Goal: Information Seeking & Learning: Learn about a topic

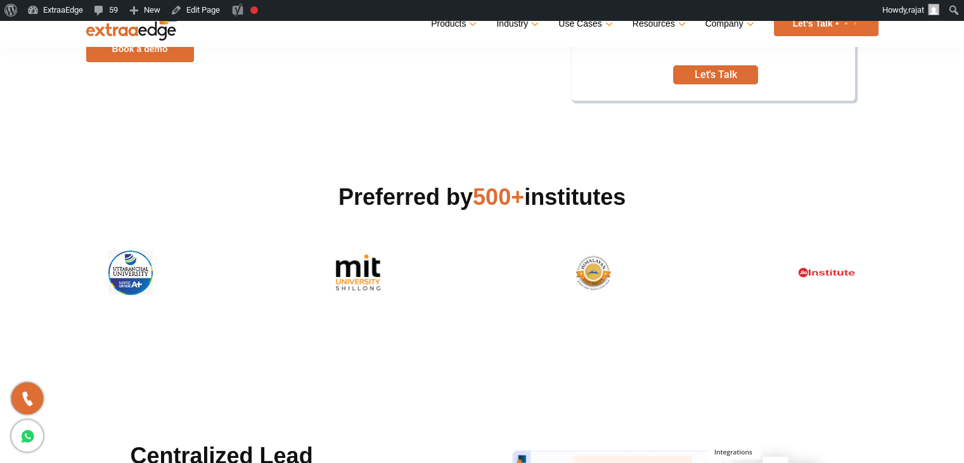
scroll to position [320, 0]
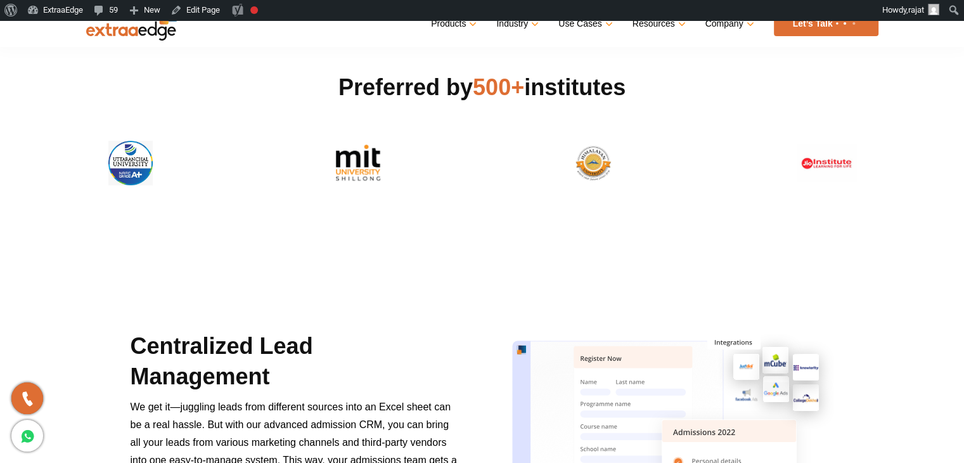
scroll to position [444, 0]
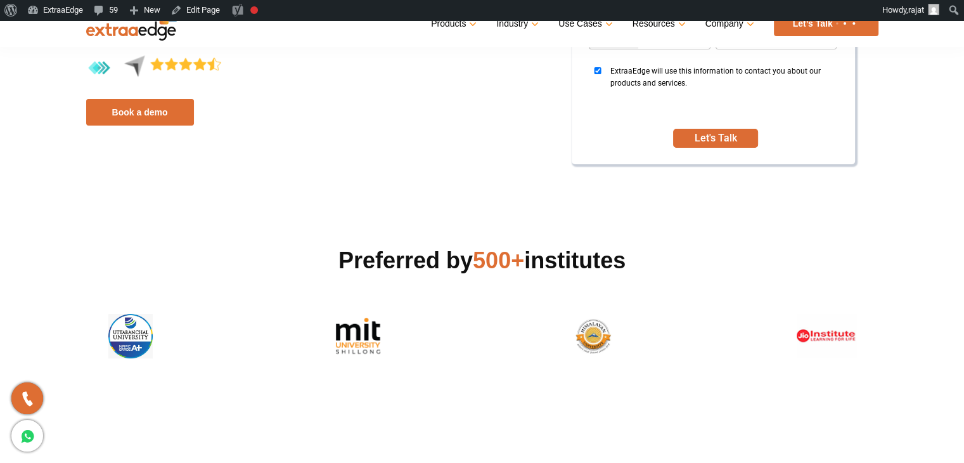
scroll to position [254, 0]
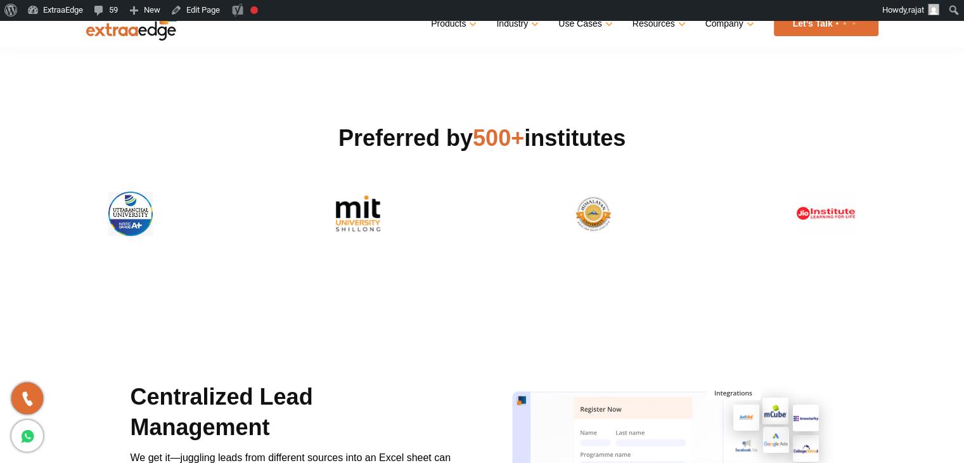
scroll to position [380, 0]
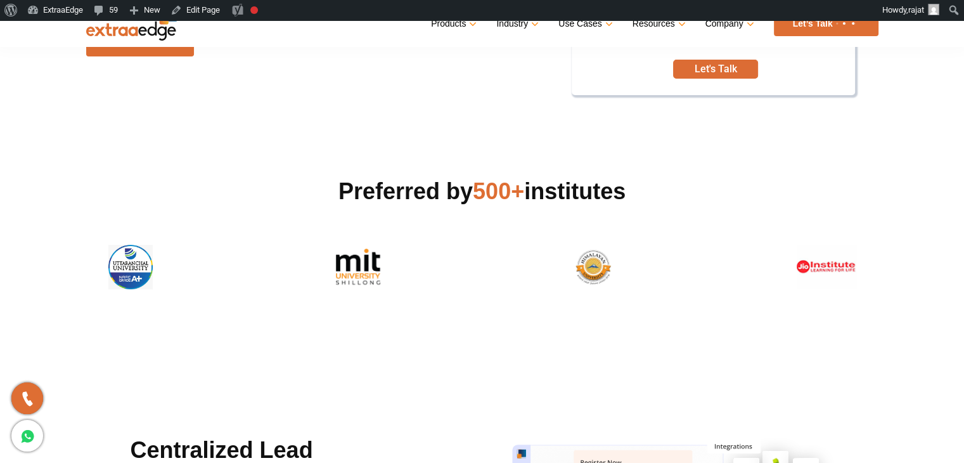
scroll to position [322, 0]
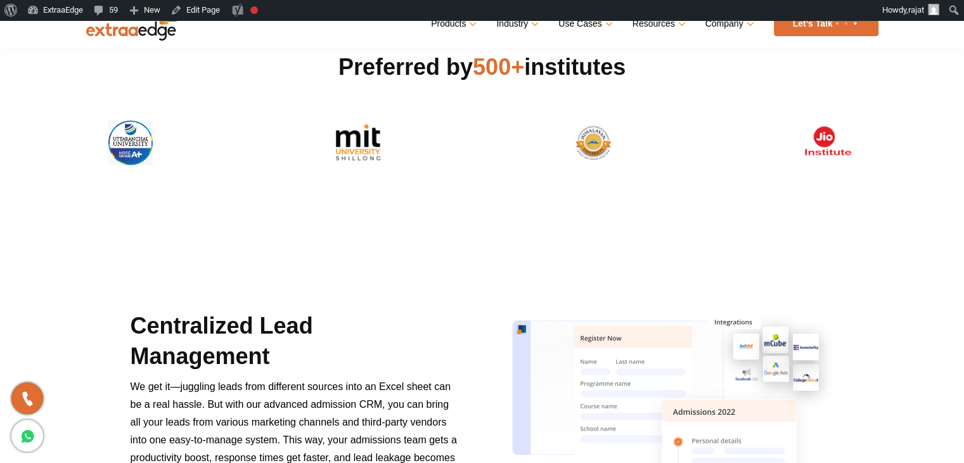
scroll to position [444, 0]
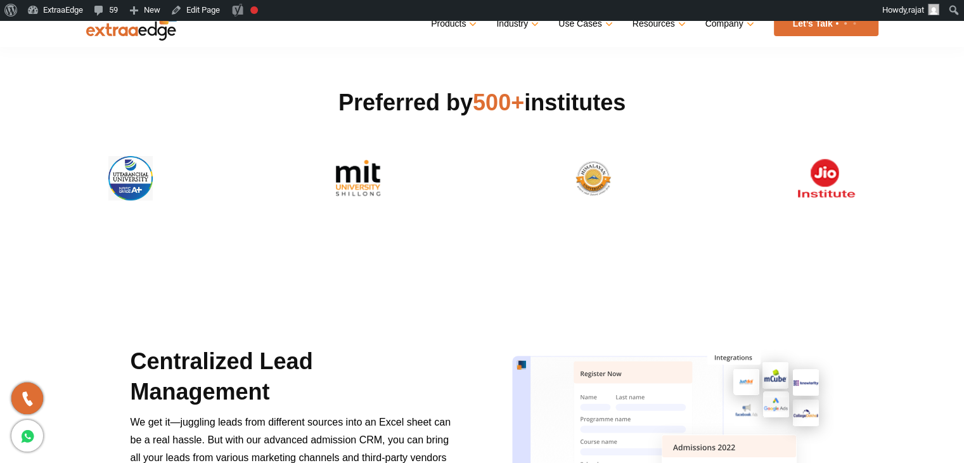
scroll to position [444, 0]
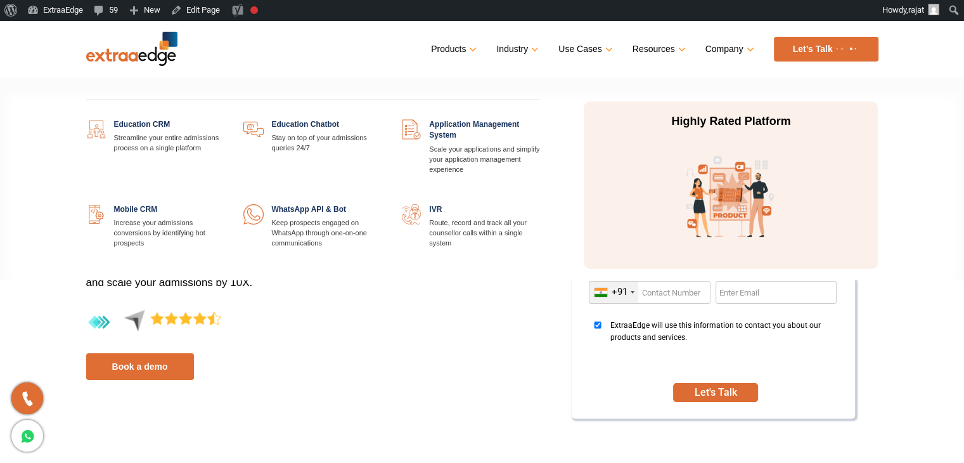
click at [224, 119] on link at bounding box center [224, 119] width 0 height 0
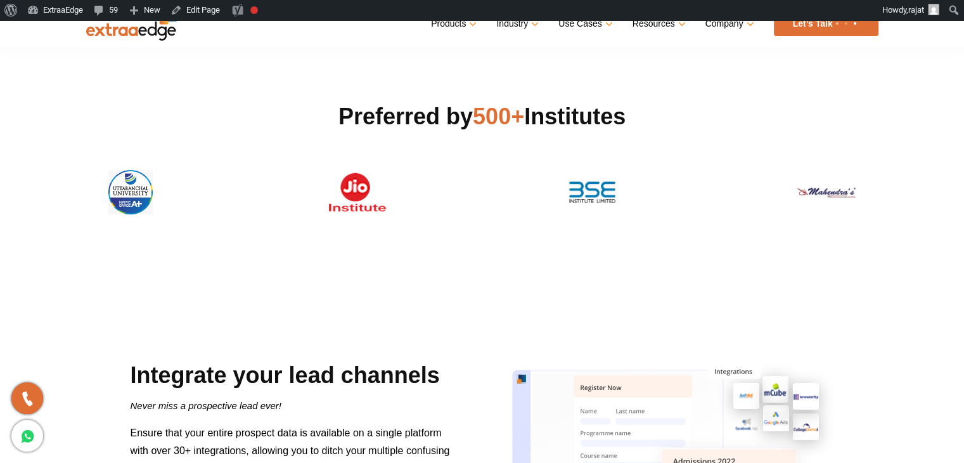
scroll to position [391, 0]
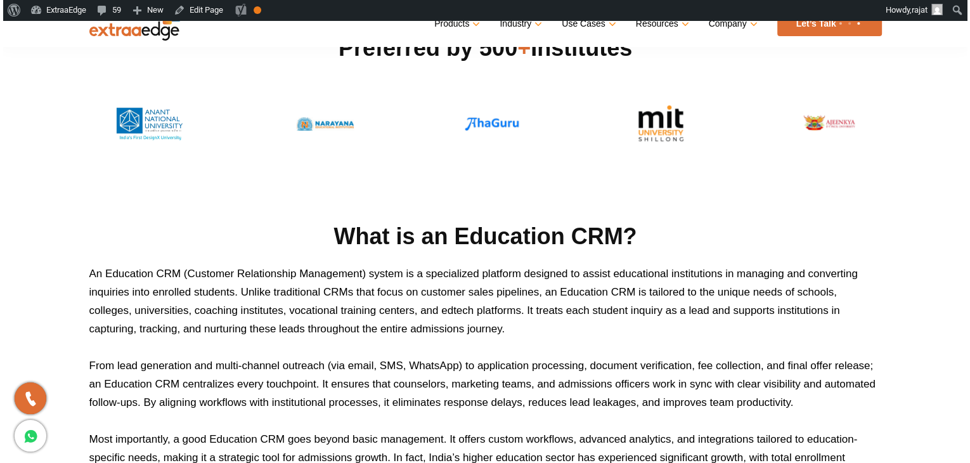
scroll to position [383, 0]
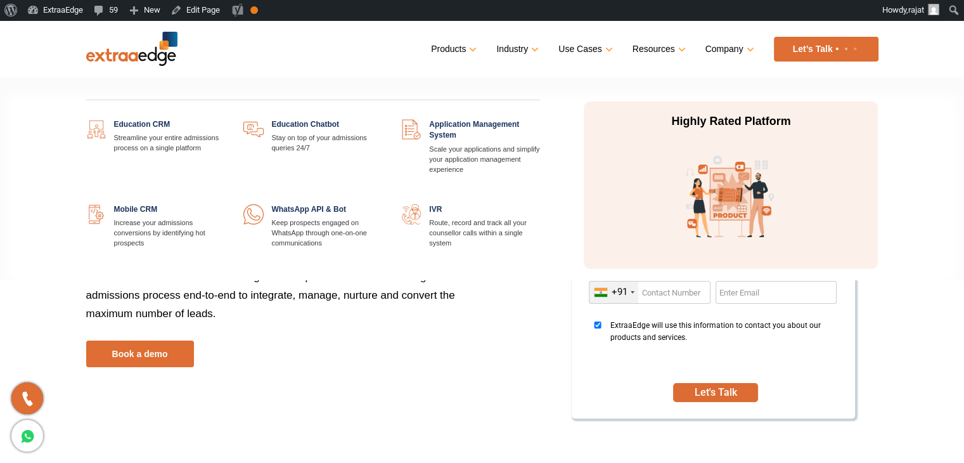
click at [224, 119] on link at bounding box center [224, 119] width 0 height 0
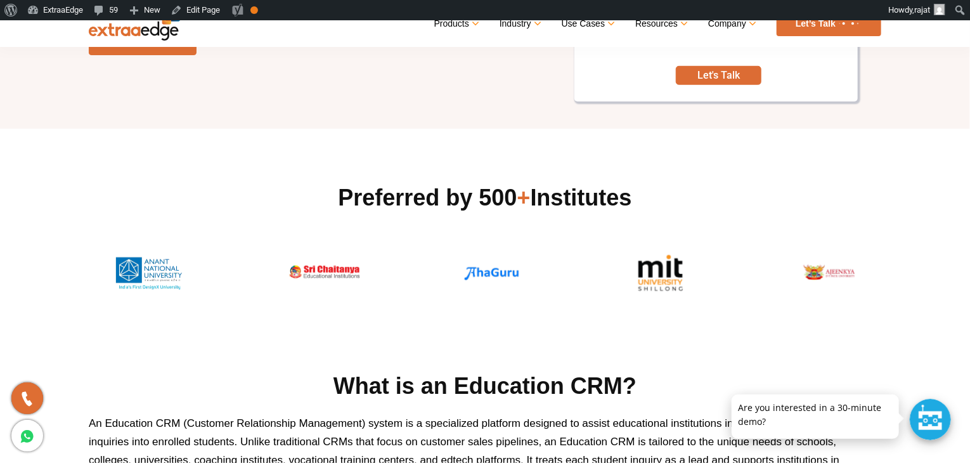
scroll to position [63, 0]
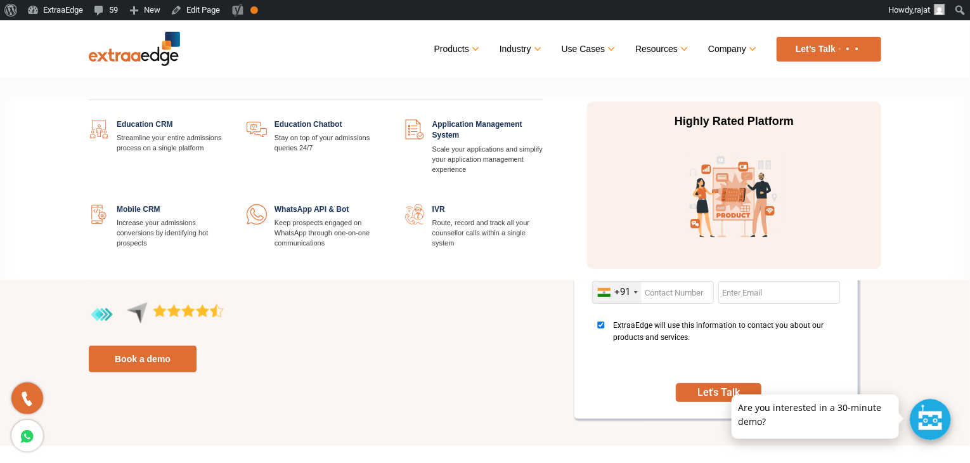
click at [386, 119] on link at bounding box center [386, 119] width 0 height 0
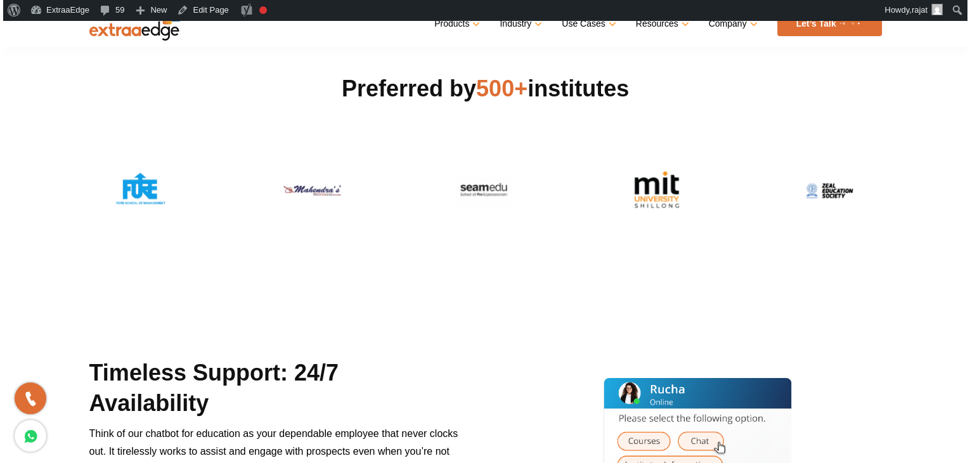
scroll to position [317, 0]
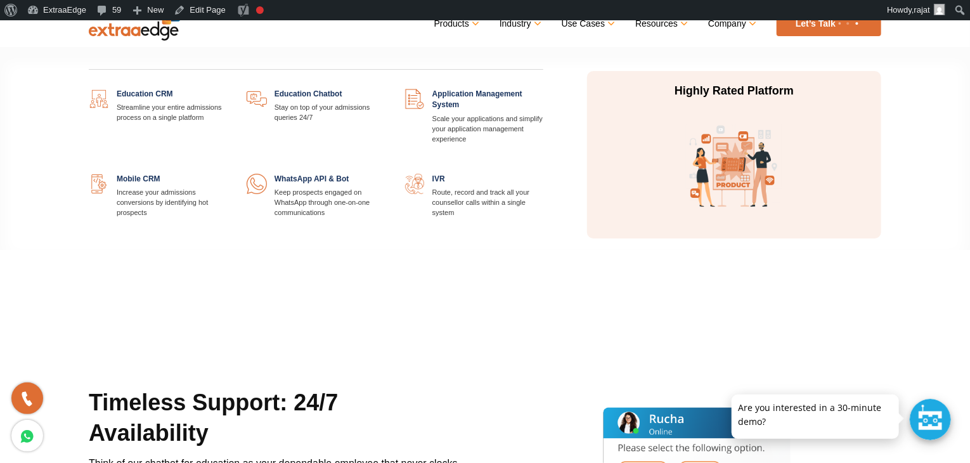
click at [543, 89] on link at bounding box center [543, 89] width 0 height 0
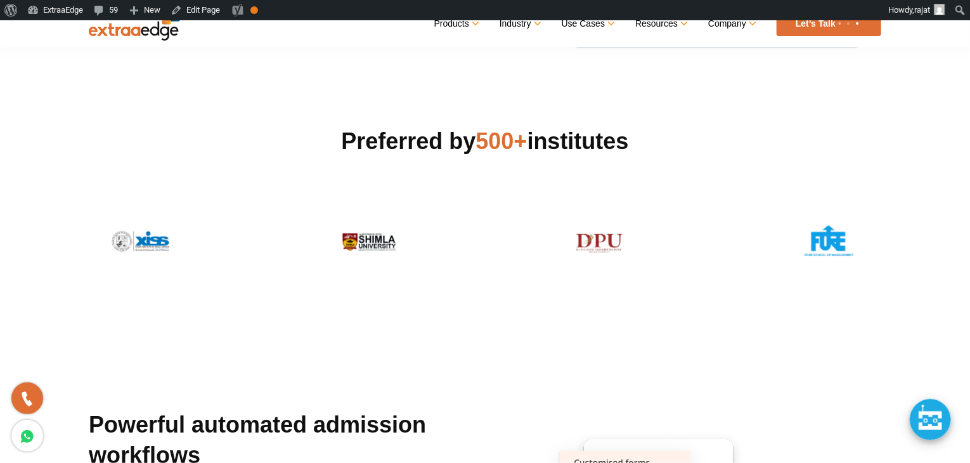
scroll to position [380, 0]
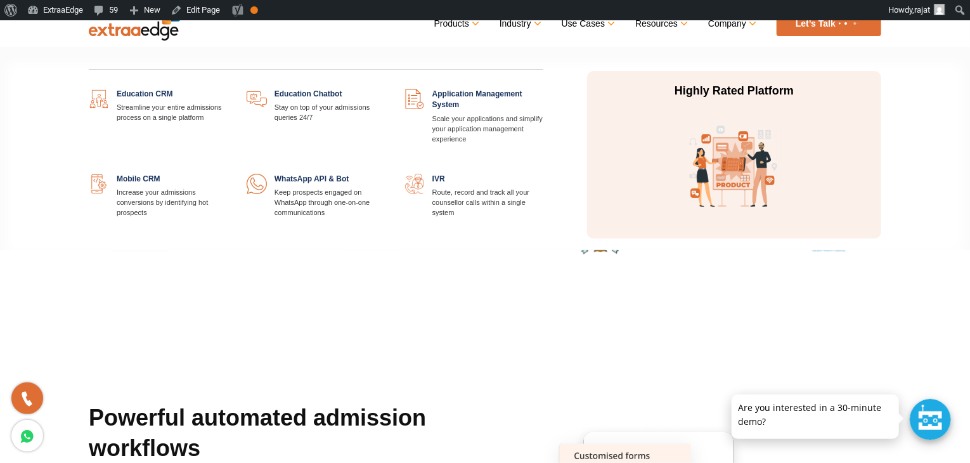
click at [228, 174] on link at bounding box center [228, 174] width 0 height 0
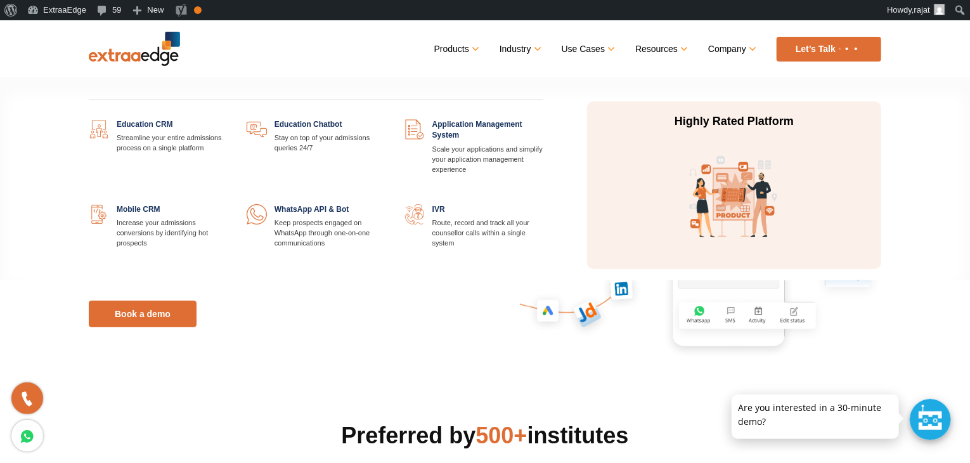
click at [386, 204] on link at bounding box center [386, 204] width 0 height 0
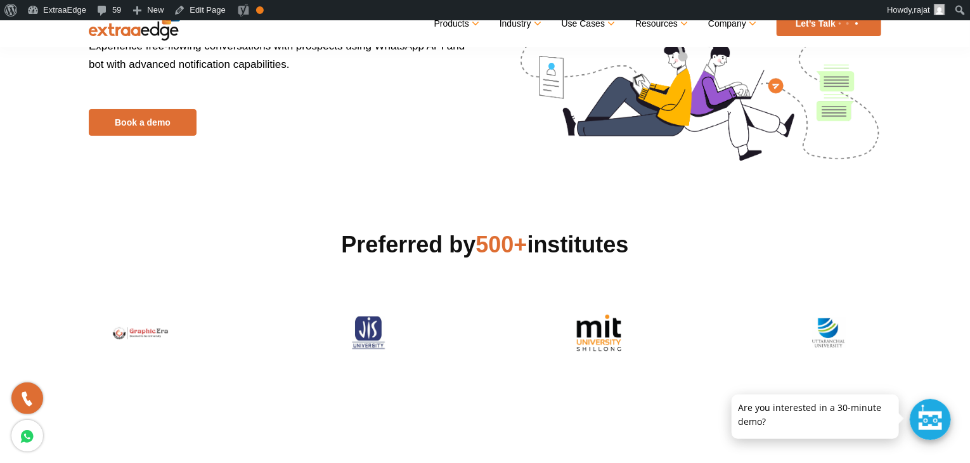
scroll to position [190, 0]
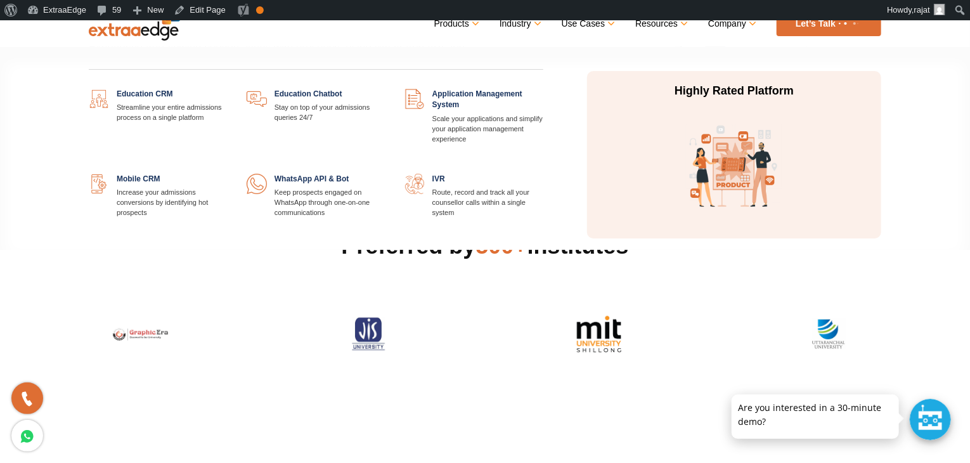
click at [543, 174] on link at bounding box center [543, 174] width 0 height 0
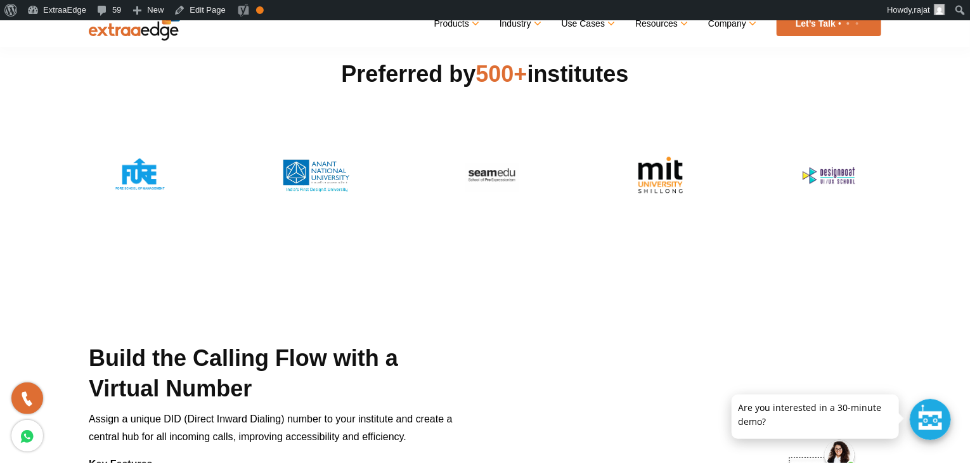
scroll to position [380, 0]
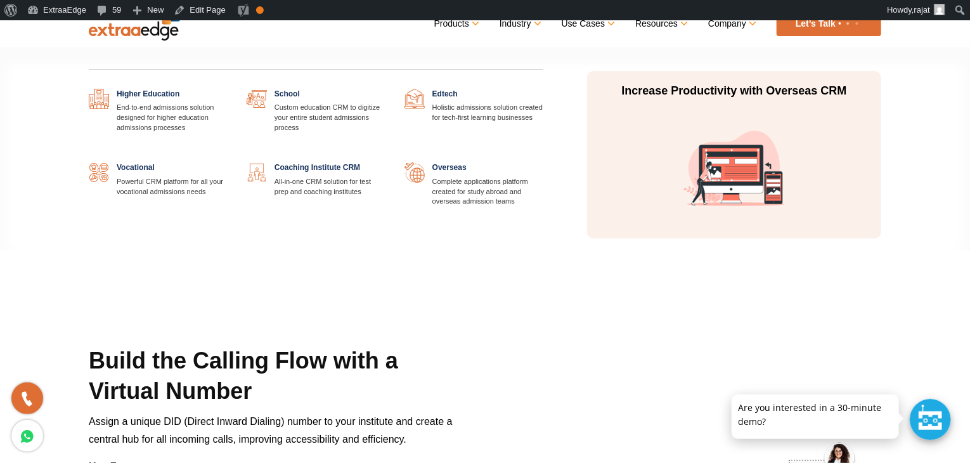
click at [228, 89] on link at bounding box center [228, 89] width 0 height 0
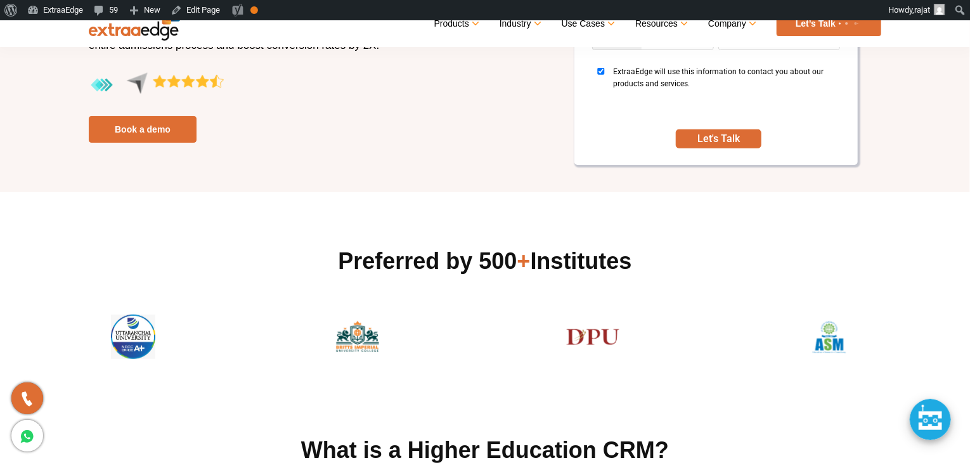
scroll to position [256, 0]
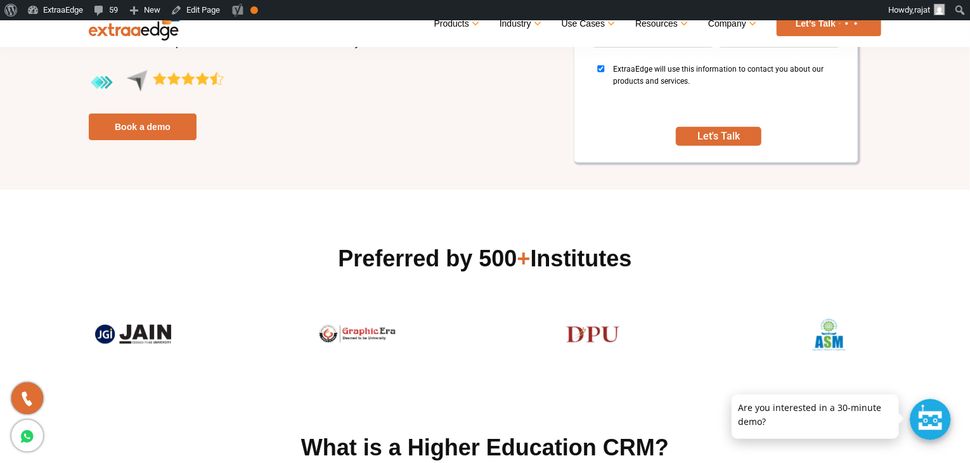
click at [385, 338] on img at bounding box center [358, 357] width 84 height 44
click at [367, 319] on div at bounding box center [358, 334] width 84 height 44
click at [528, 337] on div at bounding box center [485, 334] width 774 height 44
drag, startPoint x: 691, startPoint y: 343, endPoint x: 781, endPoint y: 330, distance: 91.0
click at [719, 343] on div at bounding box center [485, 334] width 774 height 44
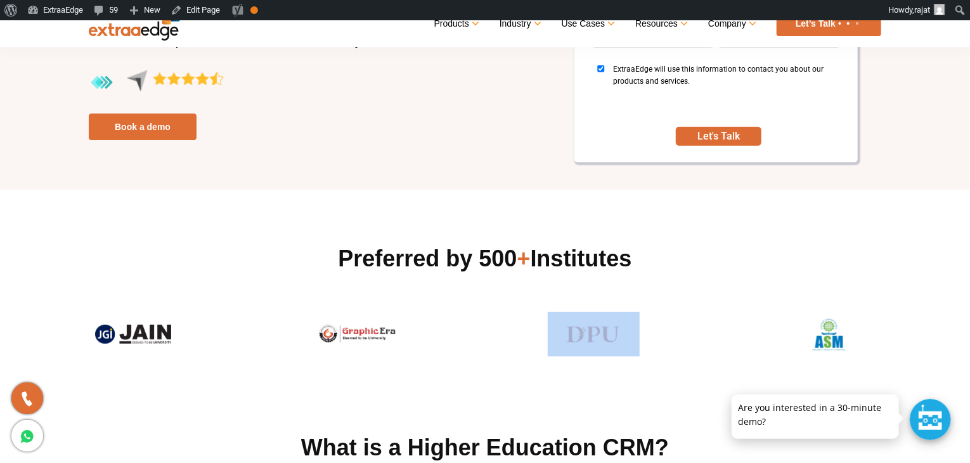
click at [788, 330] on img at bounding box center [830, 334] width 84 height 44
click at [802, 337] on img at bounding box center [830, 334] width 84 height 44
drag, startPoint x: 249, startPoint y: 337, endPoint x: 289, endPoint y: 326, distance: 41.5
click at [253, 337] on div at bounding box center [485, 334] width 774 height 44
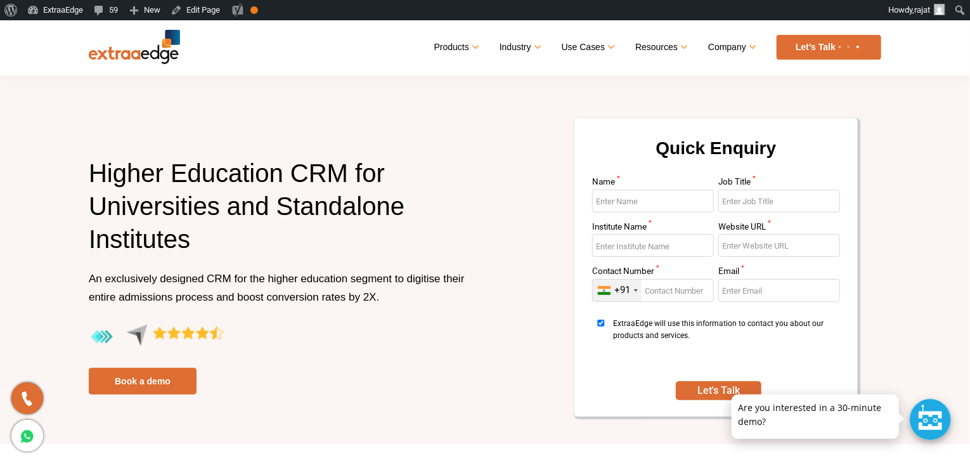
scroll to position [0, 0]
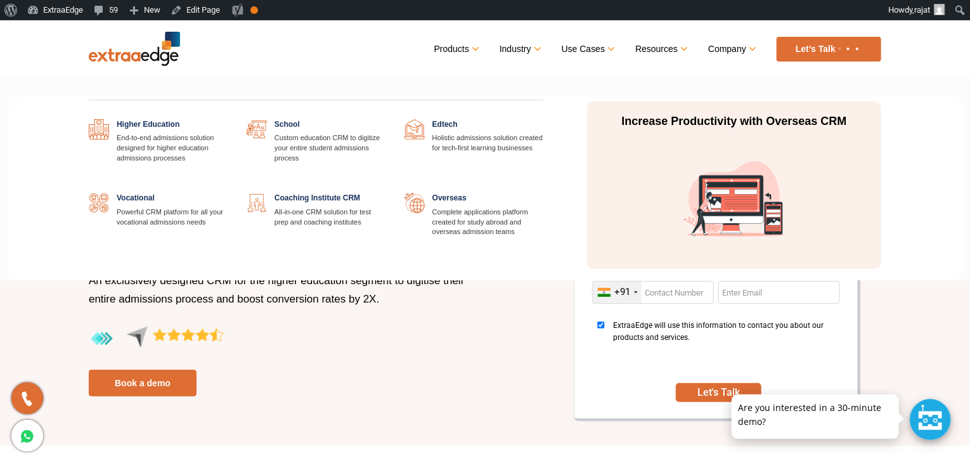
click at [386, 119] on link at bounding box center [386, 119] width 0 height 0
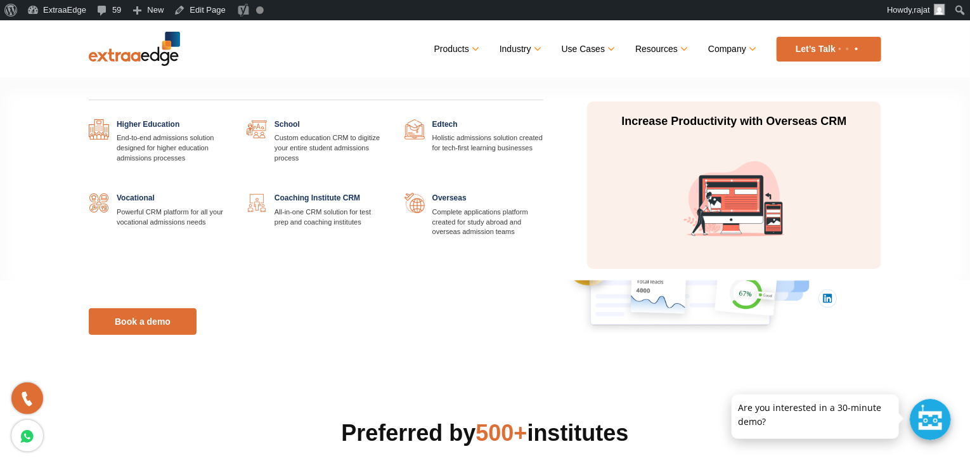
click at [386, 119] on link at bounding box center [386, 119] width 0 height 0
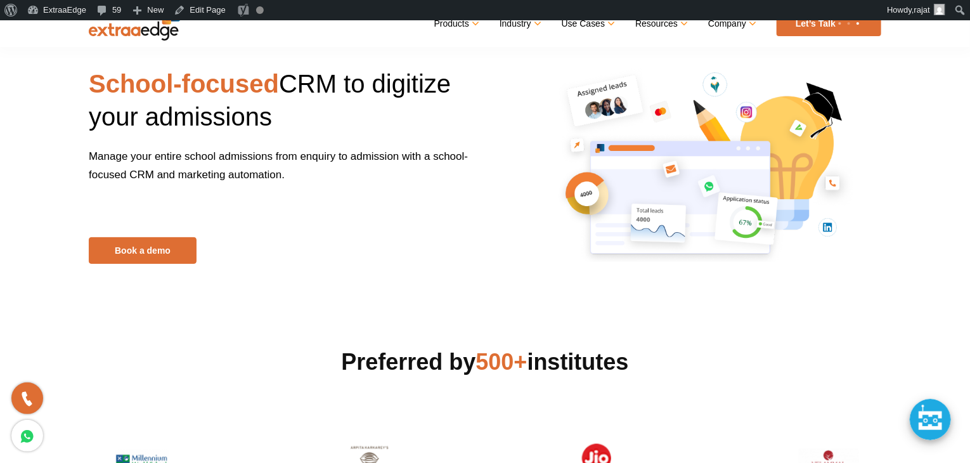
scroll to position [63, 0]
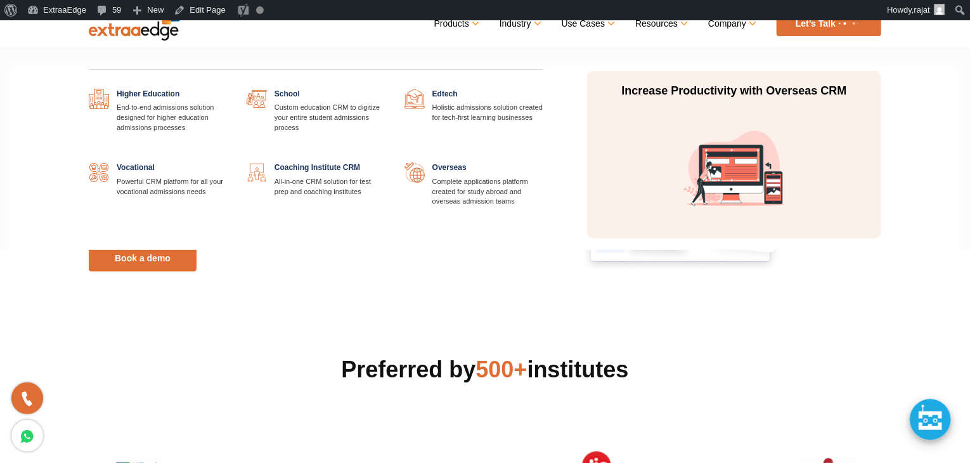
click at [543, 89] on link at bounding box center [543, 89] width 0 height 0
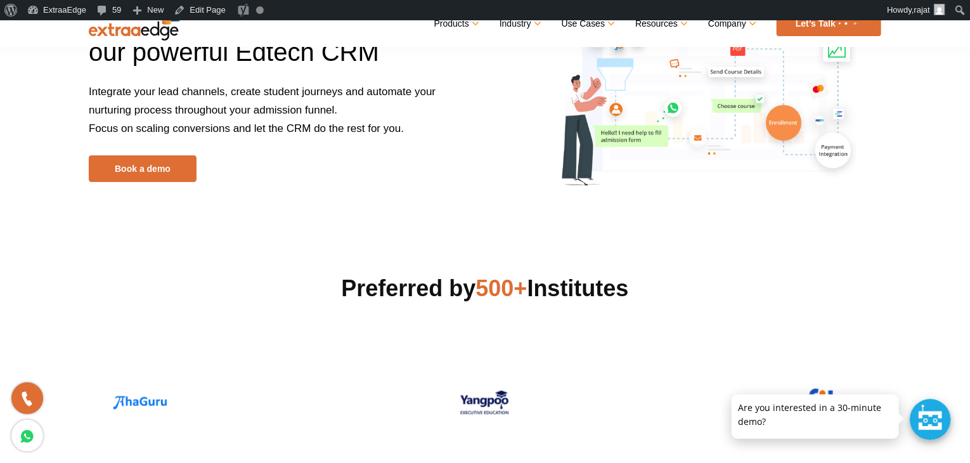
scroll to position [127, 0]
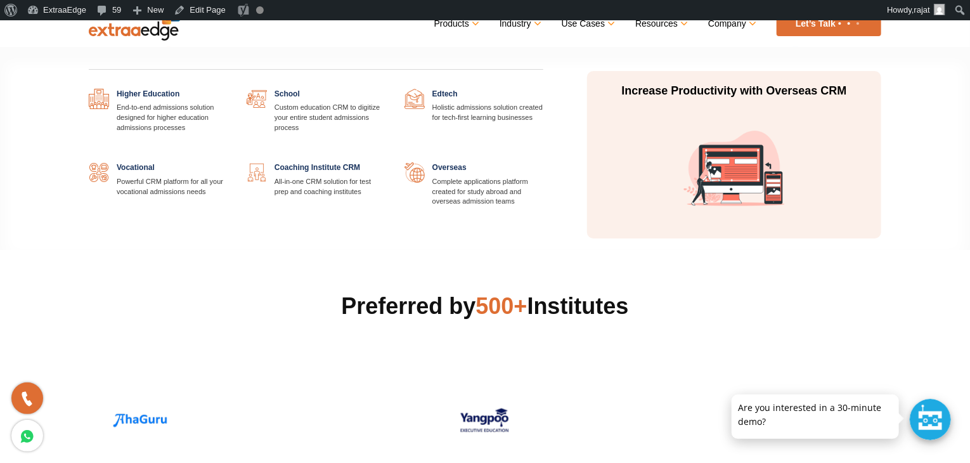
click at [228, 162] on link at bounding box center [228, 162] width 0 height 0
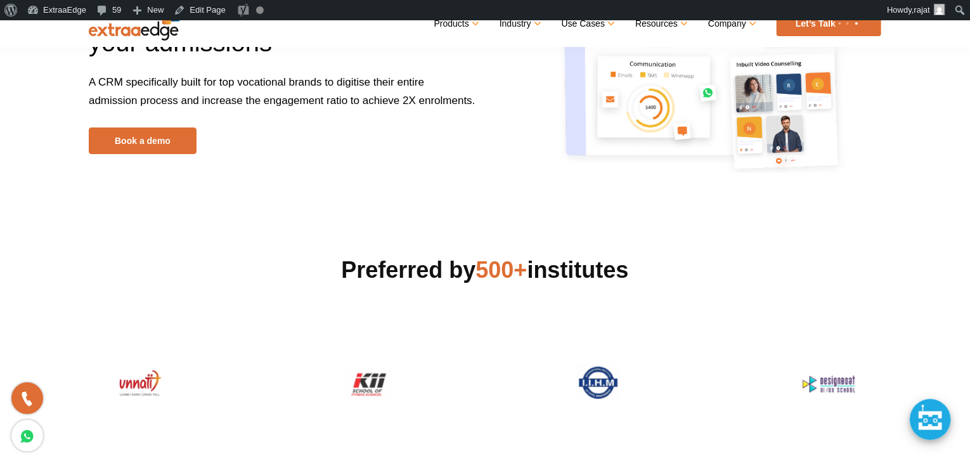
scroll to position [190, 0]
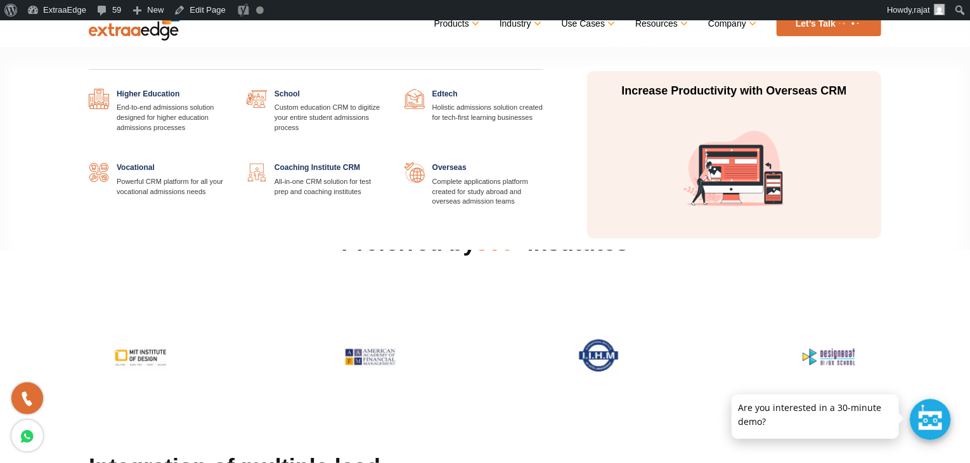
click at [386, 162] on link at bounding box center [386, 162] width 0 height 0
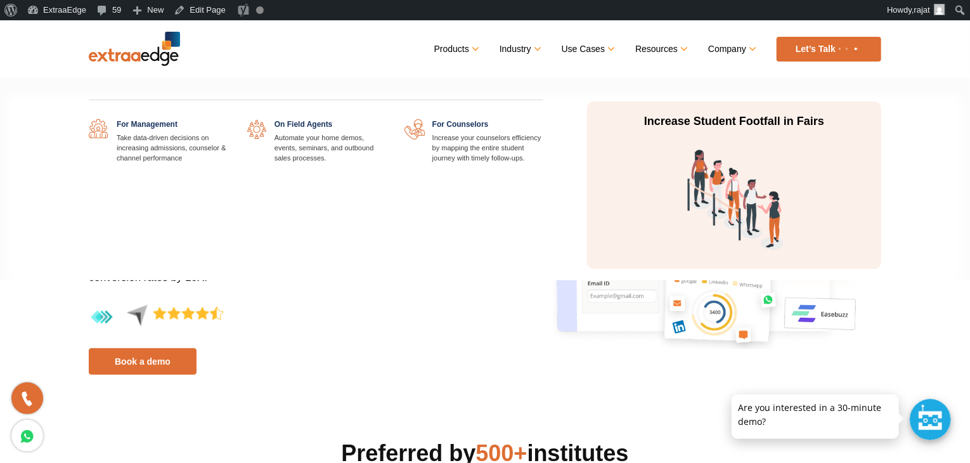
click at [228, 119] on link at bounding box center [228, 119] width 0 height 0
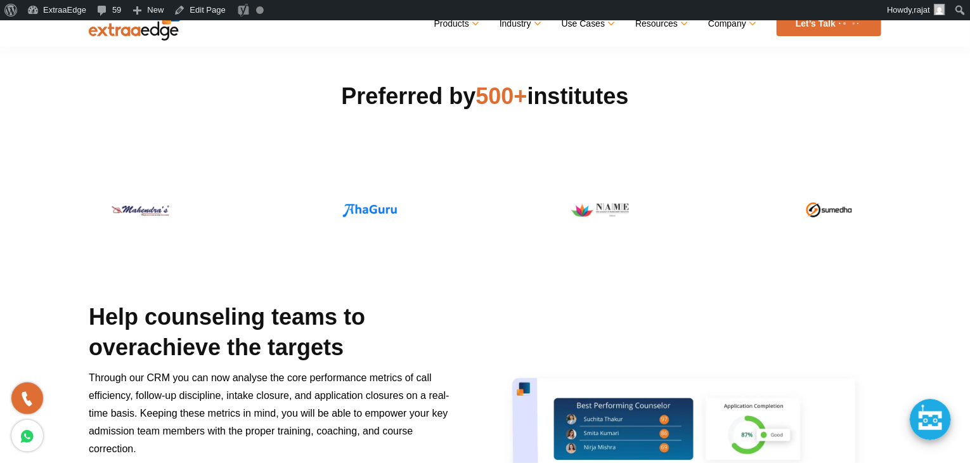
scroll to position [380, 0]
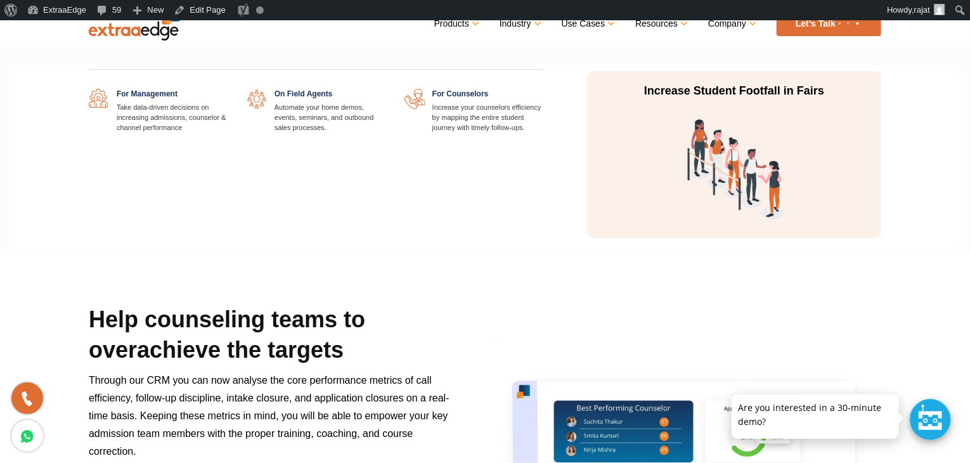
click at [297, 87] on div "For Management Take data-driven decisions on increasing admissions, counselor &…" at bounding box center [316, 150] width 474 height 177
click at [386, 89] on link at bounding box center [386, 89] width 0 height 0
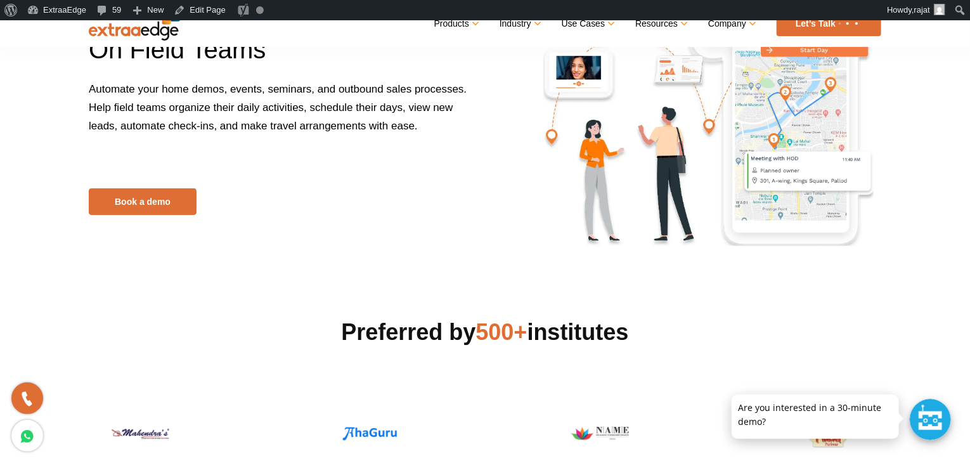
scroll to position [127, 0]
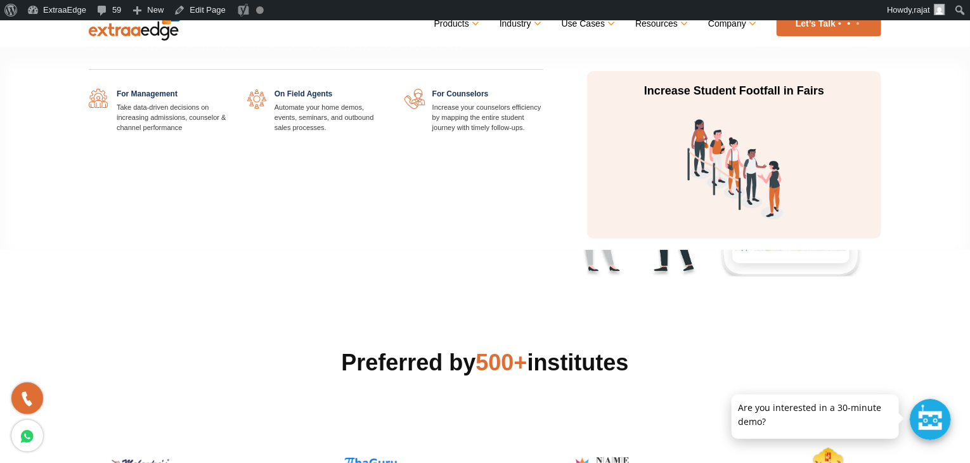
click at [543, 89] on link at bounding box center [543, 89] width 0 height 0
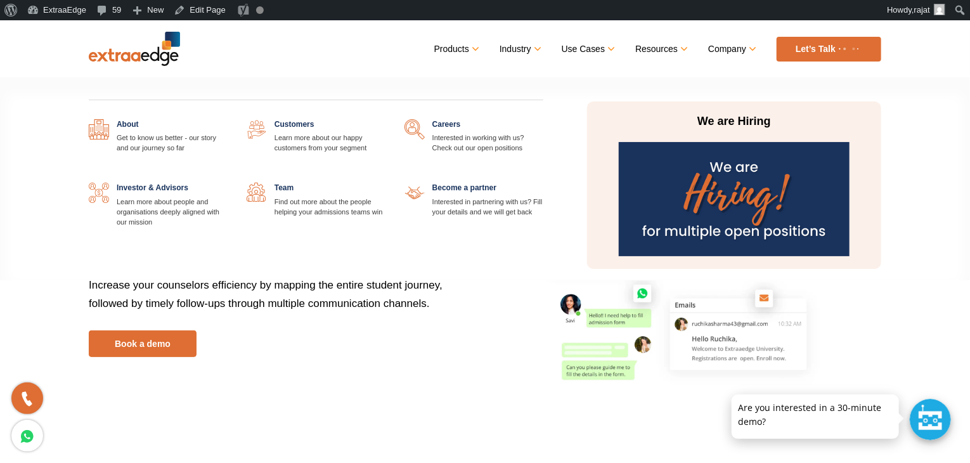
click at [386, 119] on link at bounding box center [386, 119] width 0 height 0
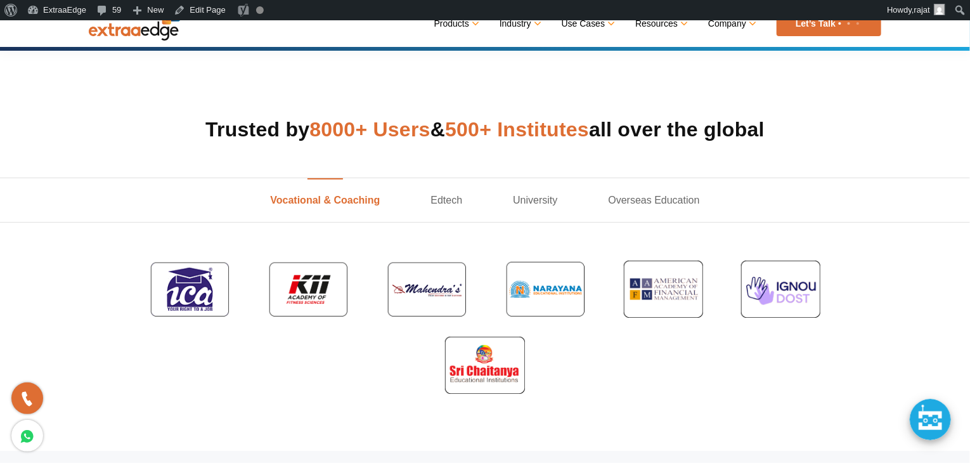
scroll to position [380, 0]
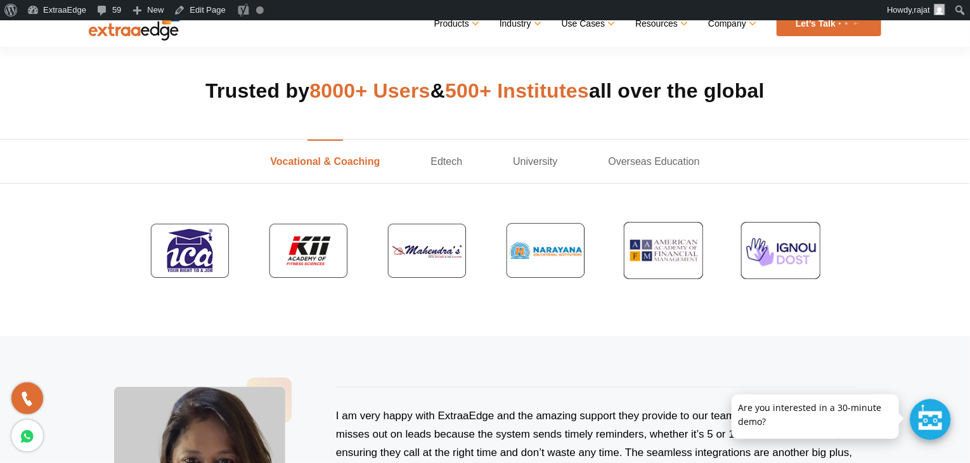
scroll to position [408, 0]
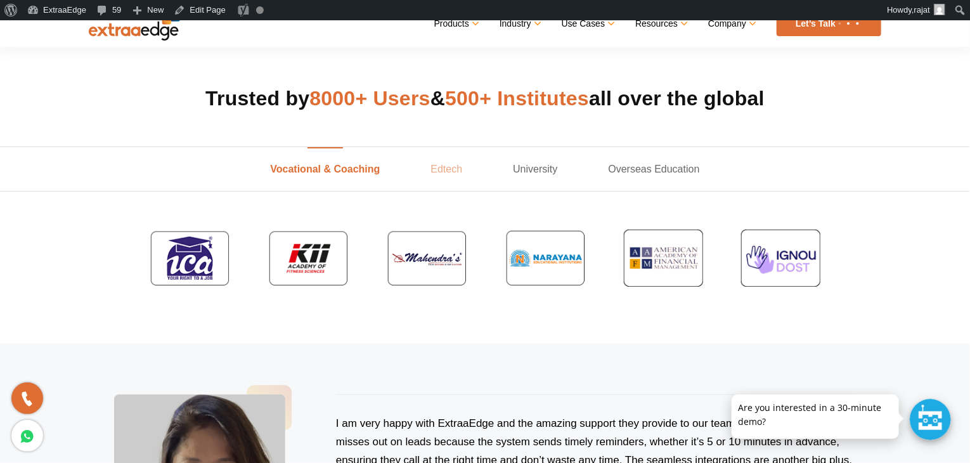
click at [458, 160] on link "Edtech" at bounding box center [446, 169] width 82 height 44
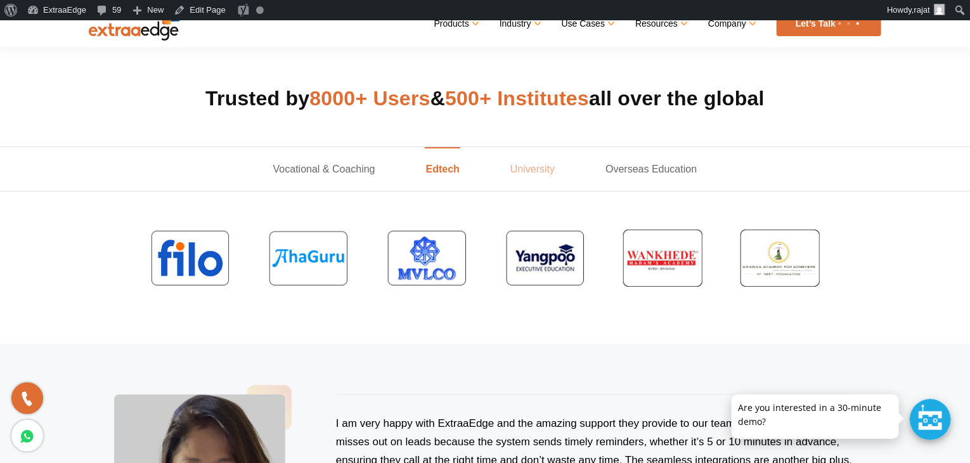
click at [511, 168] on link "University" at bounding box center [532, 169] width 95 height 44
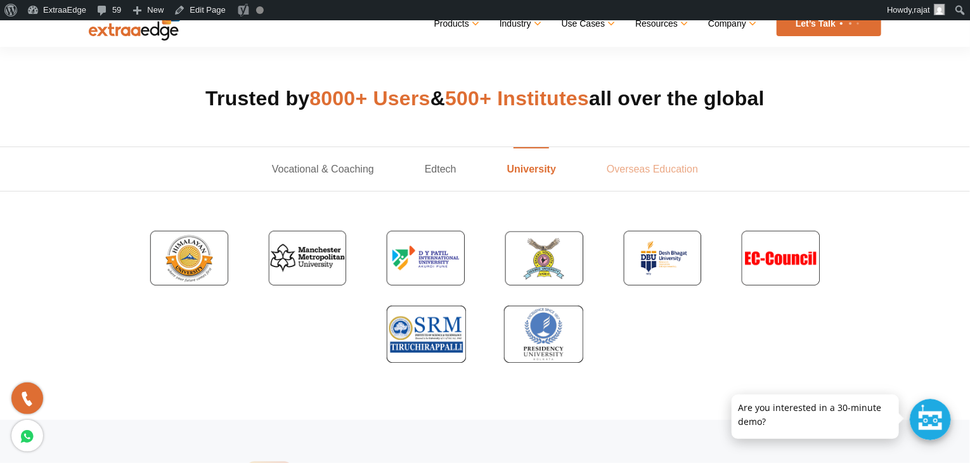
click at [624, 166] on link "Overseas Education" at bounding box center [652, 169] width 142 height 44
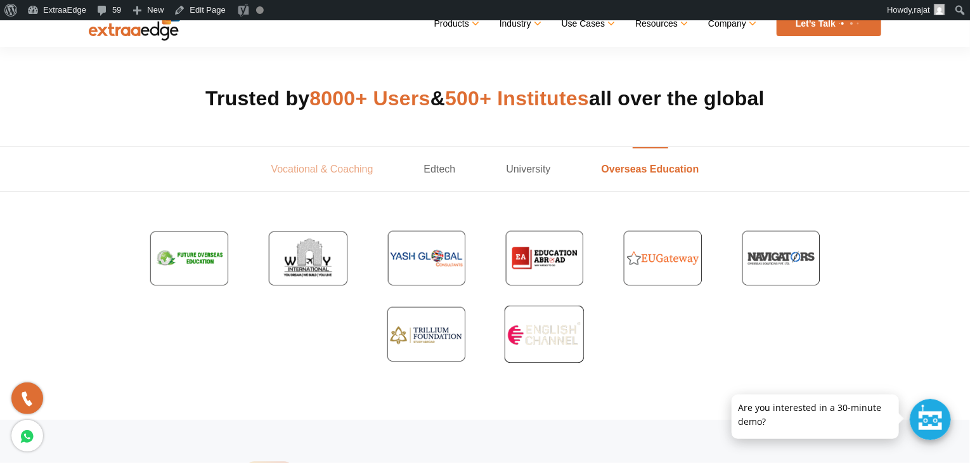
click at [346, 167] on link "Vocational & Coaching" at bounding box center [322, 169] width 153 height 44
